Goal: Register for event/course

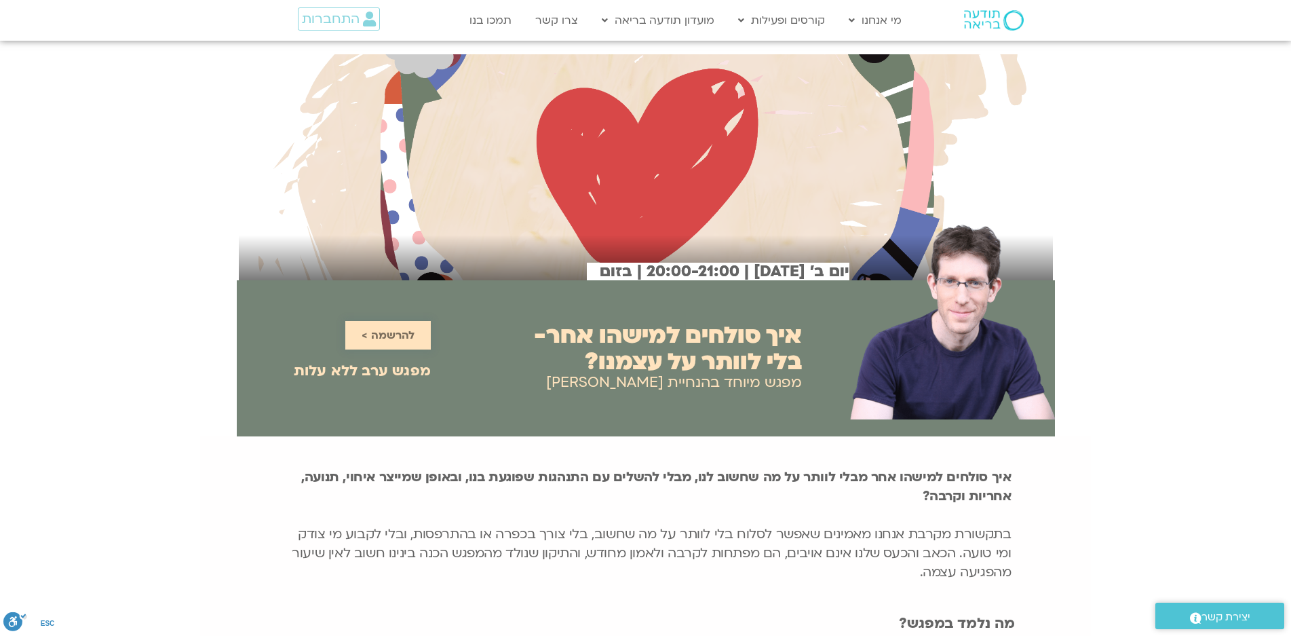
click at [376, 334] on span "להרשמה >" at bounding box center [388, 335] width 53 height 12
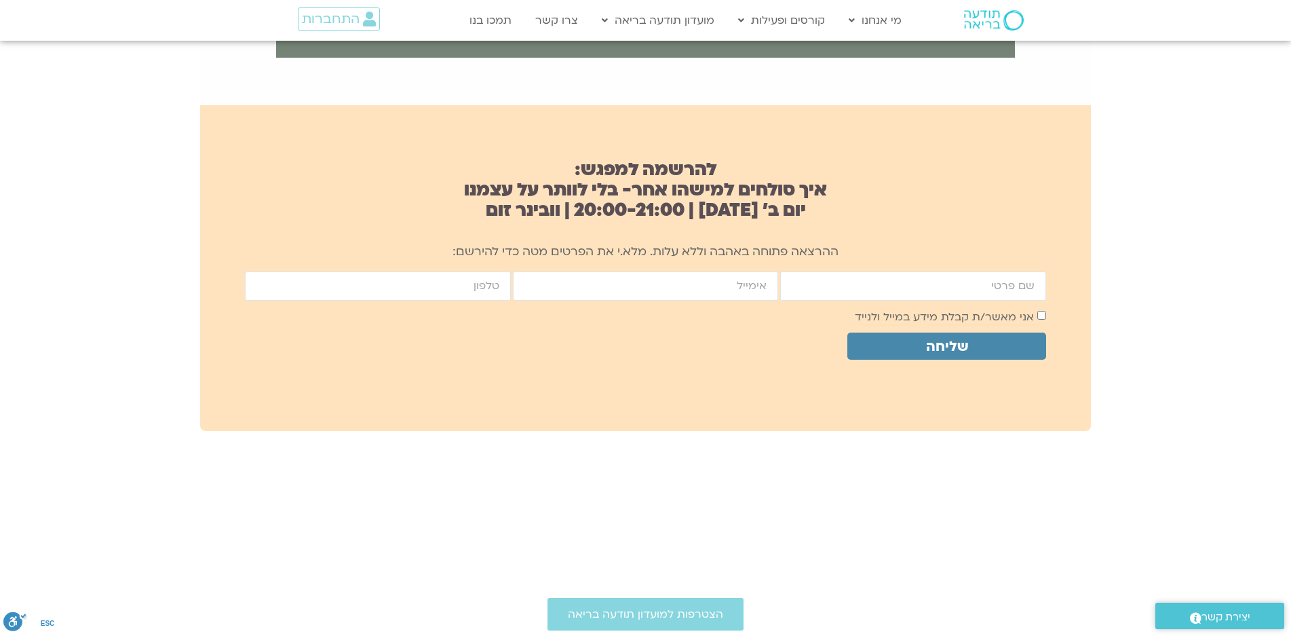
scroll to position [902, 0]
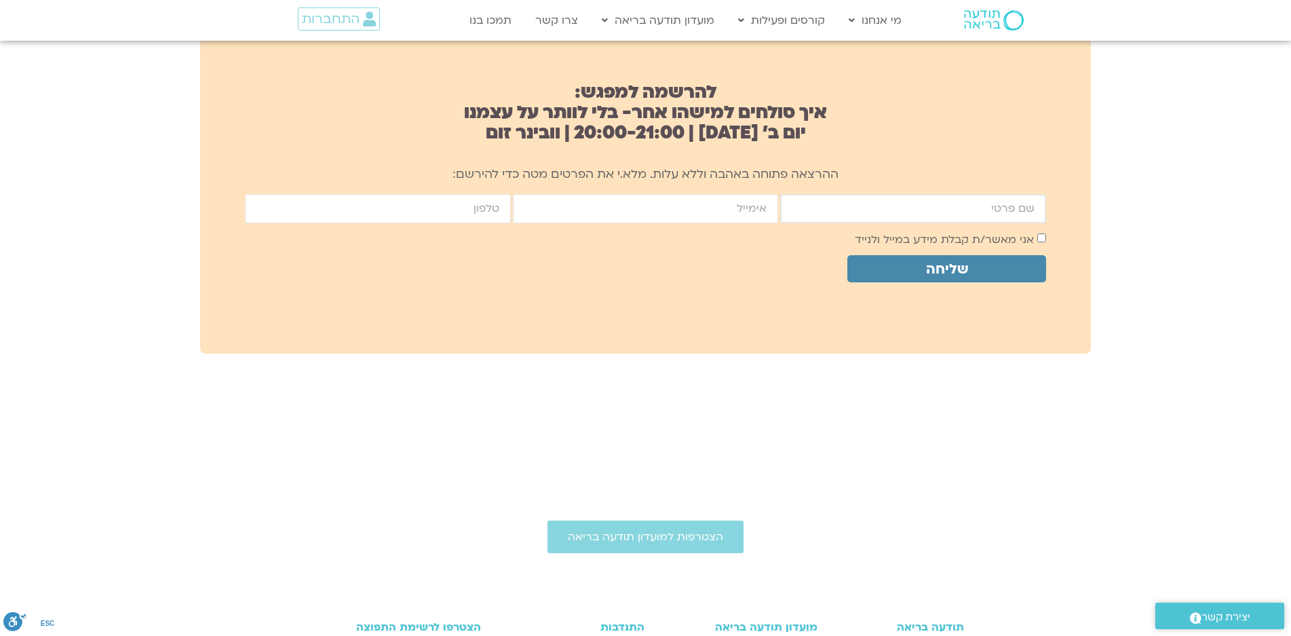
click at [992, 213] on input "firstname" at bounding box center [913, 208] width 266 height 29
type input "רבקה ליברמן"
type input "rivkaliv@zahav.net.il"
type input "0505588703"
click at [933, 267] on span "שליחה" at bounding box center [947, 269] width 42 height 16
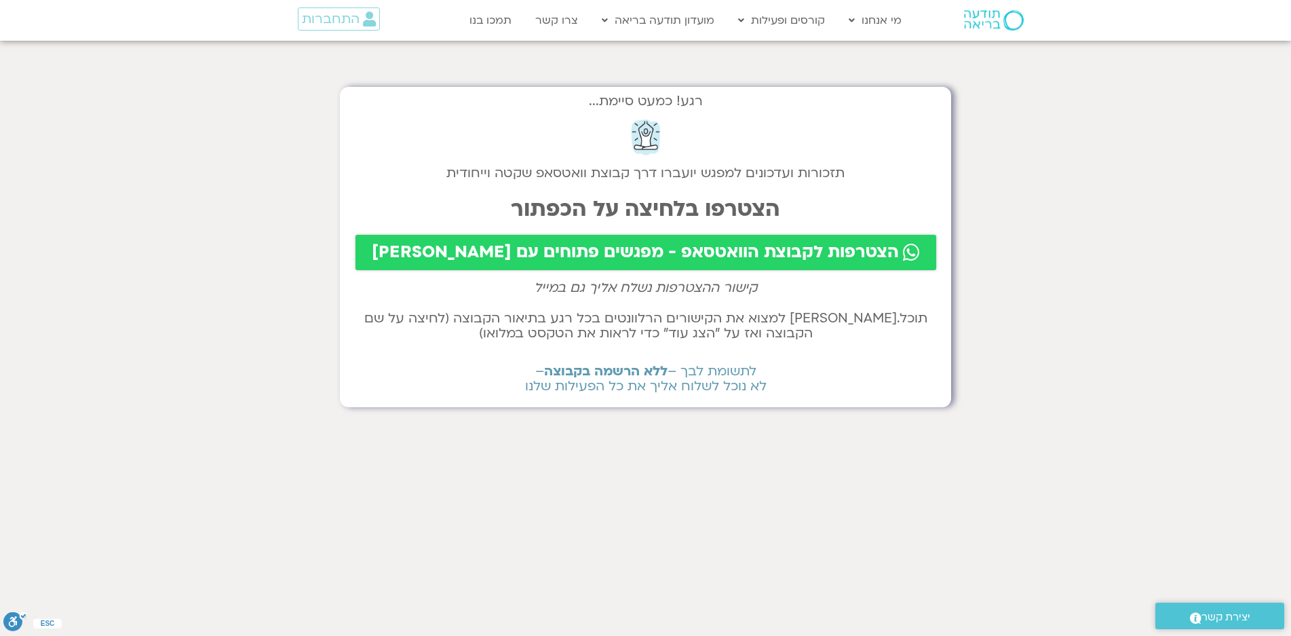
click at [826, 248] on span "הצטרפות לקבוצת הוואטסאפ - מפגשים פתוחים עם [PERSON_NAME]" at bounding box center [635, 252] width 527 height 19
